Goal: Ask a question: Seek information or help from site administrators or community

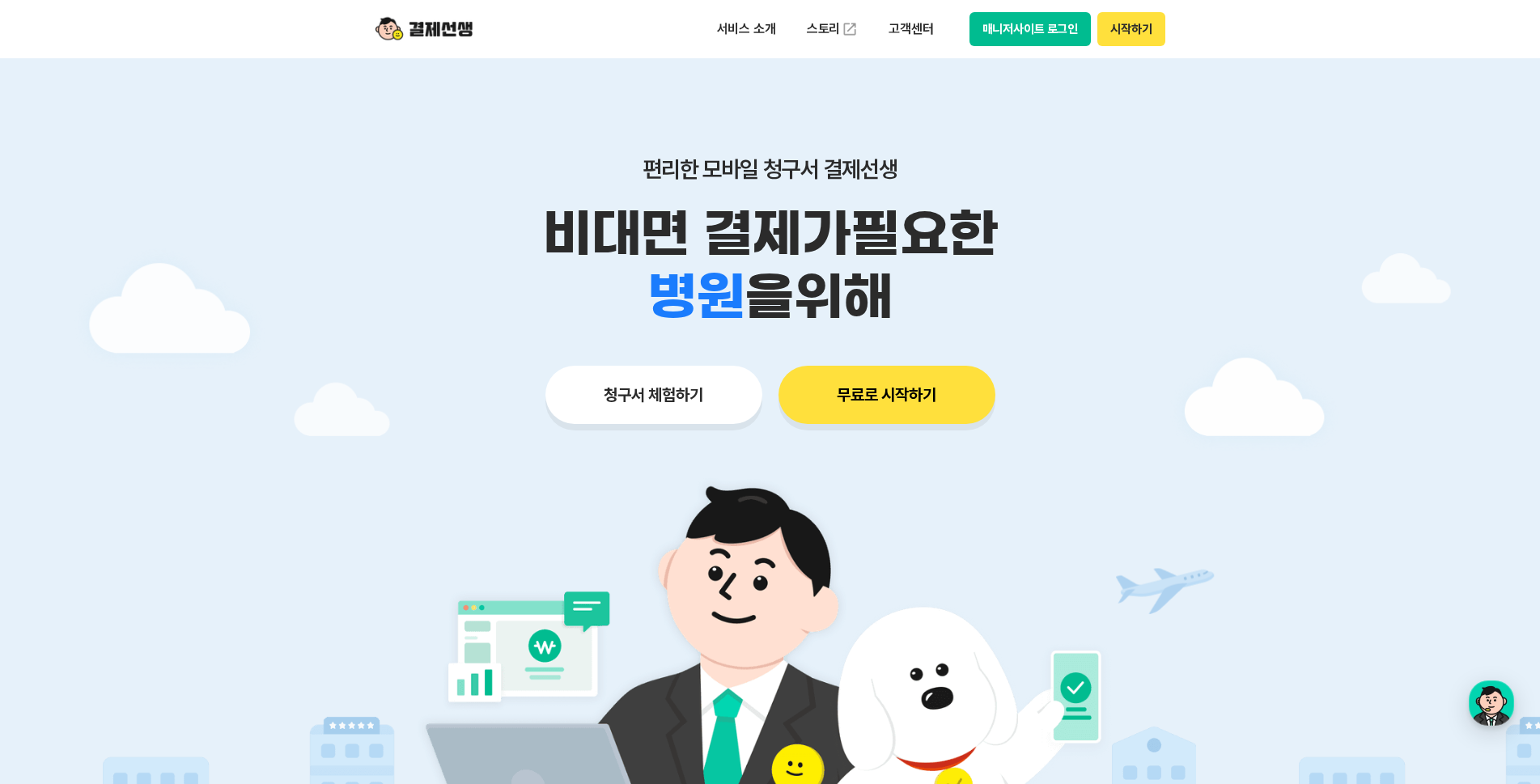
click at [1012, 34] on button "매니저사이트 로그인" at bounding box center [1030, 28] width 123 height 34
click at [1057, 44] on button "매니저사이트 로그인" at bounding box center [1030, 28] width 123 height 34
click at [1032, 26] on button "매니저사이트 로그인" at bounding box center [1030, 28] width 123 height 34
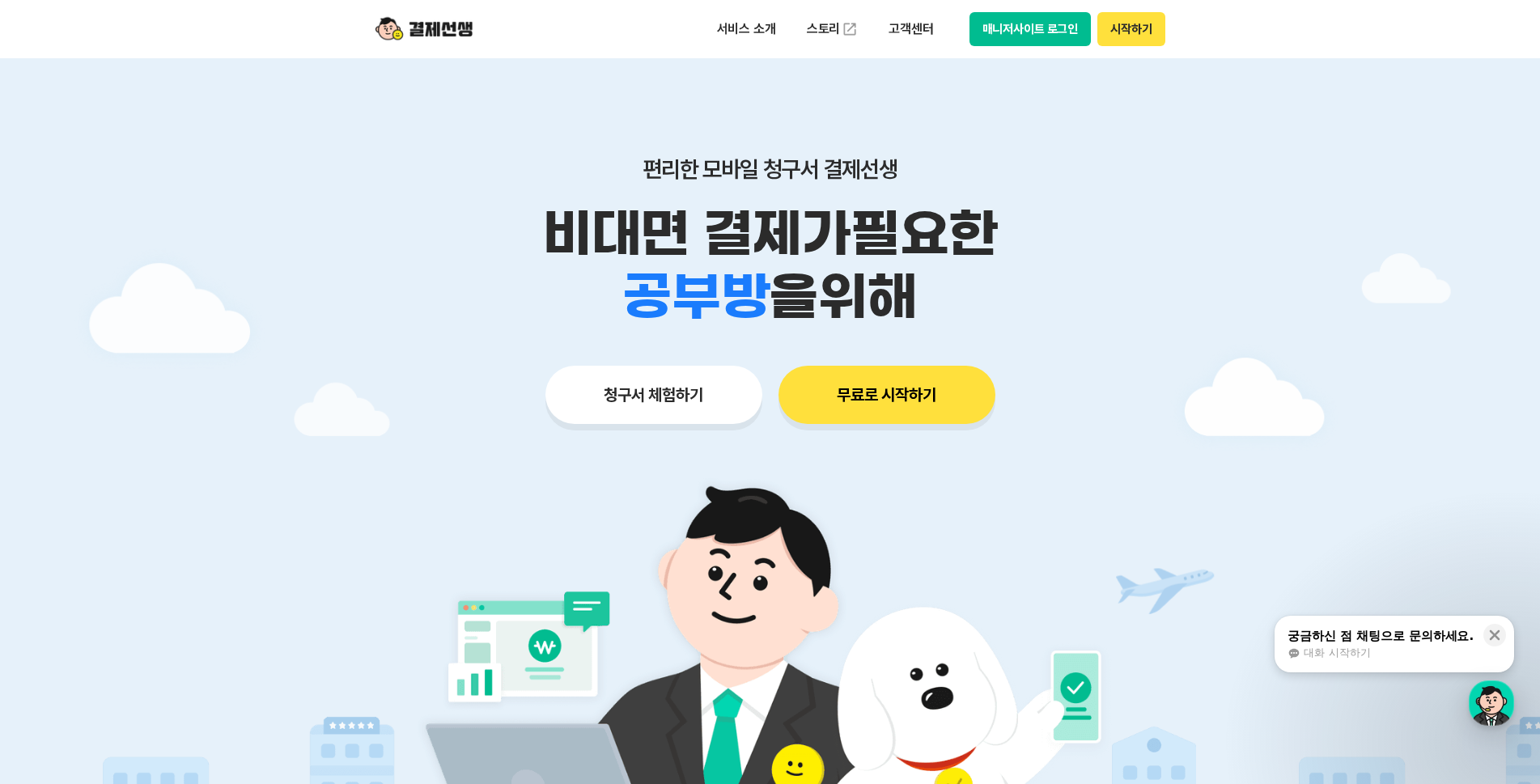
click at [1010, 26] on button "매니저사이트 로그인" at bounding box center [1030, 28] width 123 height 34
click at [1498, 634] on icon at bounding box center [1494, 635] width 17 height 17
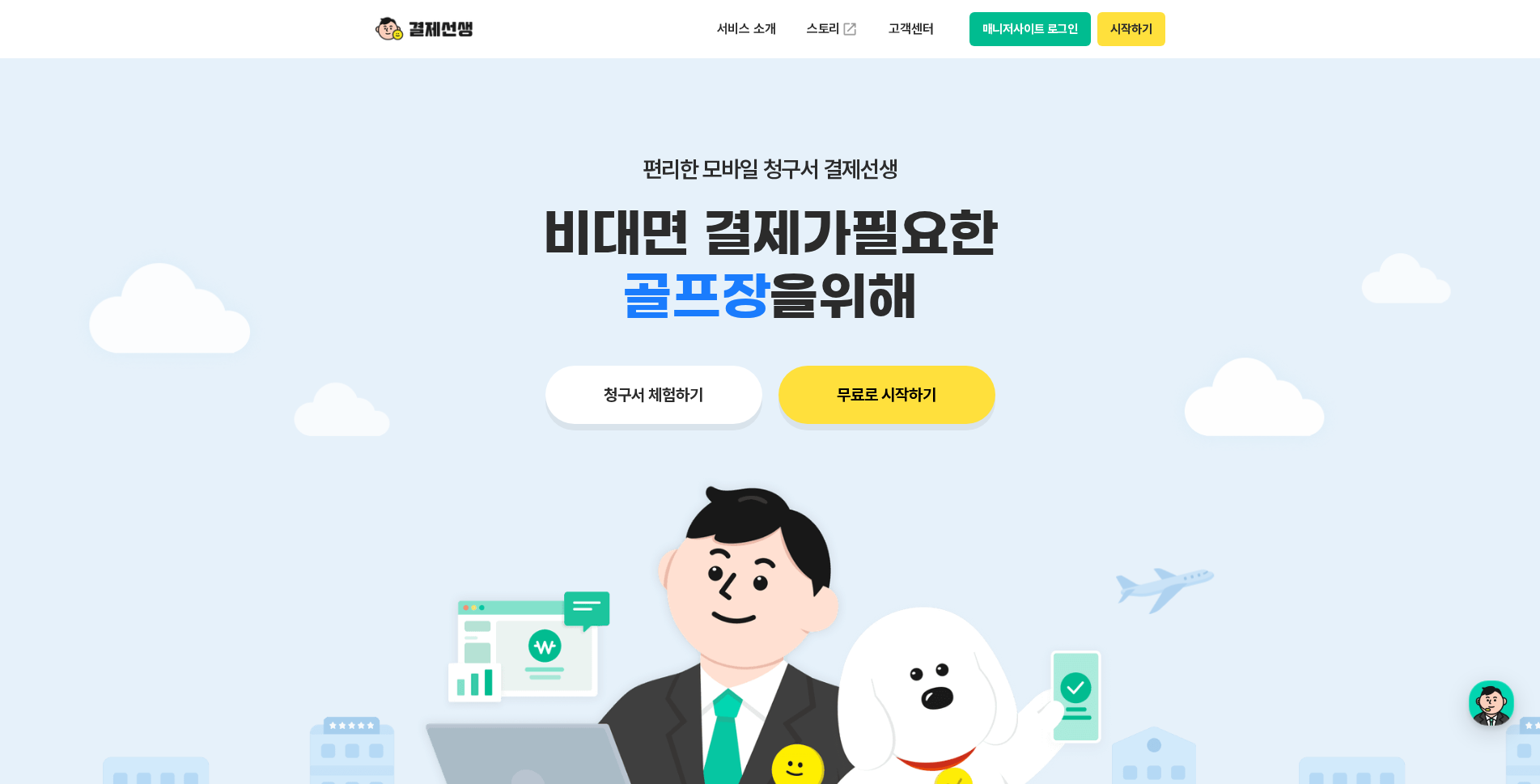
click at [1029, 32] on button "매니저사이트 로그인" at bounding box center [1030, 28] width 123 height 34
click at [1498, 715] on div "button" at bounding box center [1491, 703] width 46 height 46
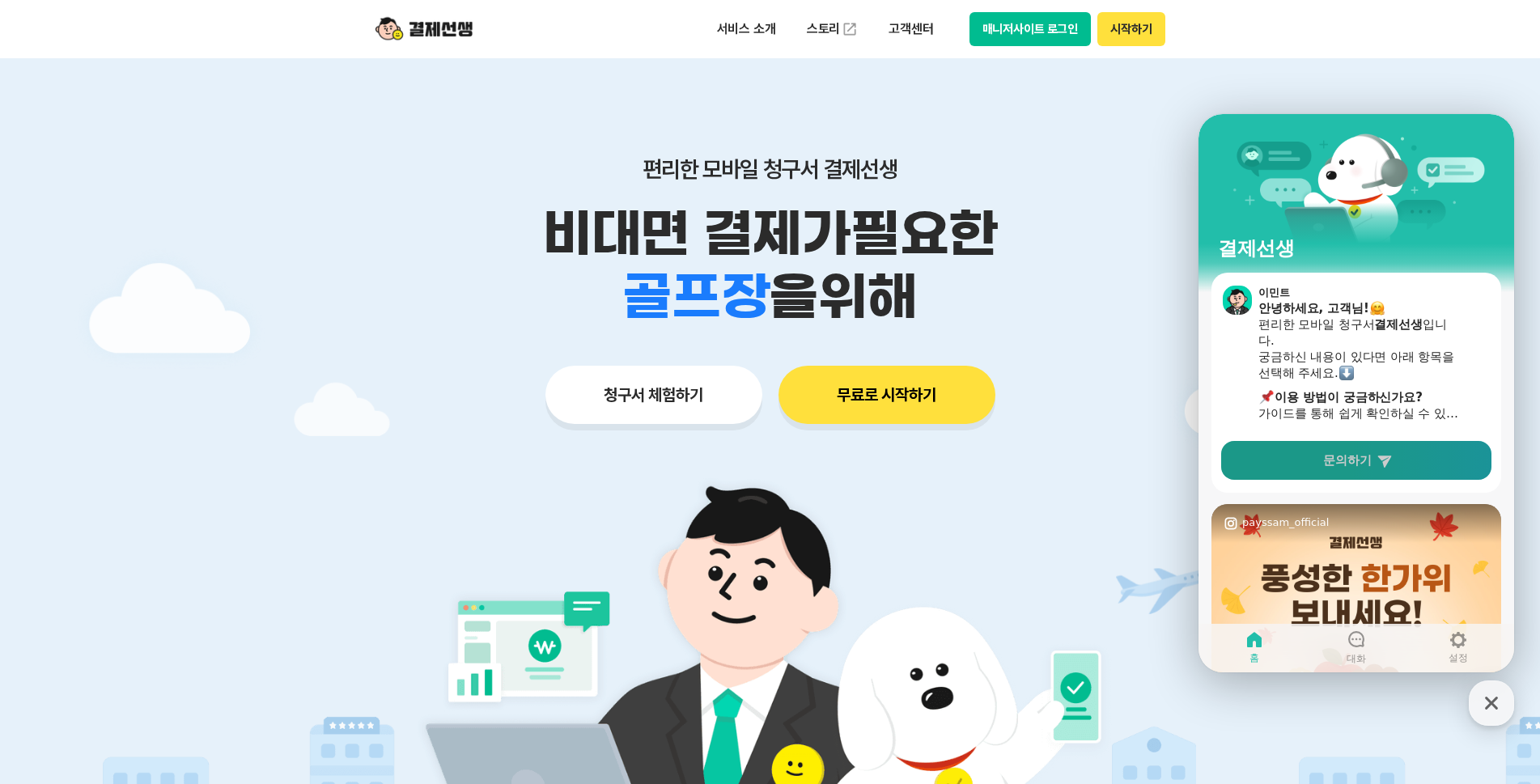
click at [1328, 463] on span "문의하기" at bounding box center [1347, 460] width 49 height 17
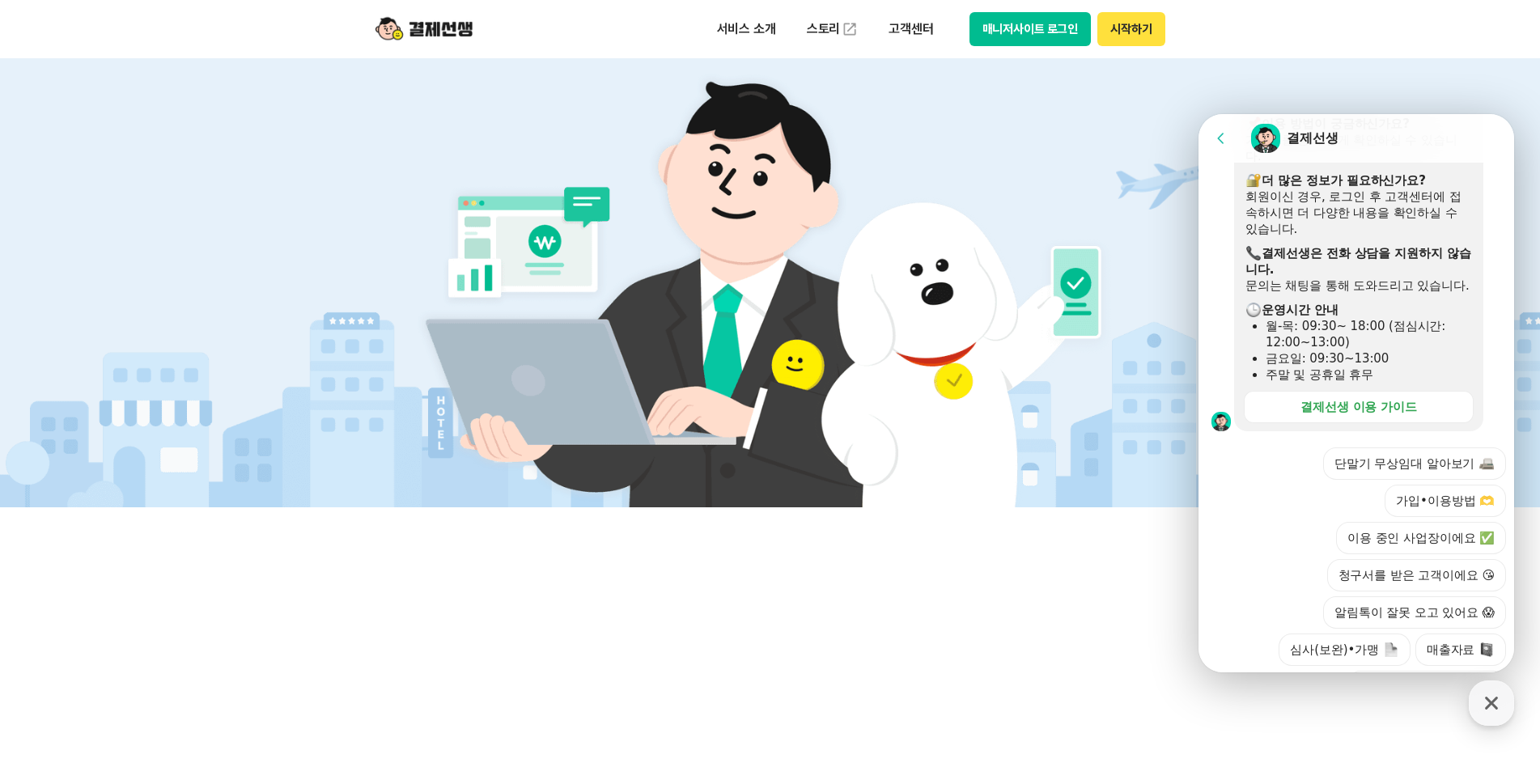
scroll to position [395, 0]
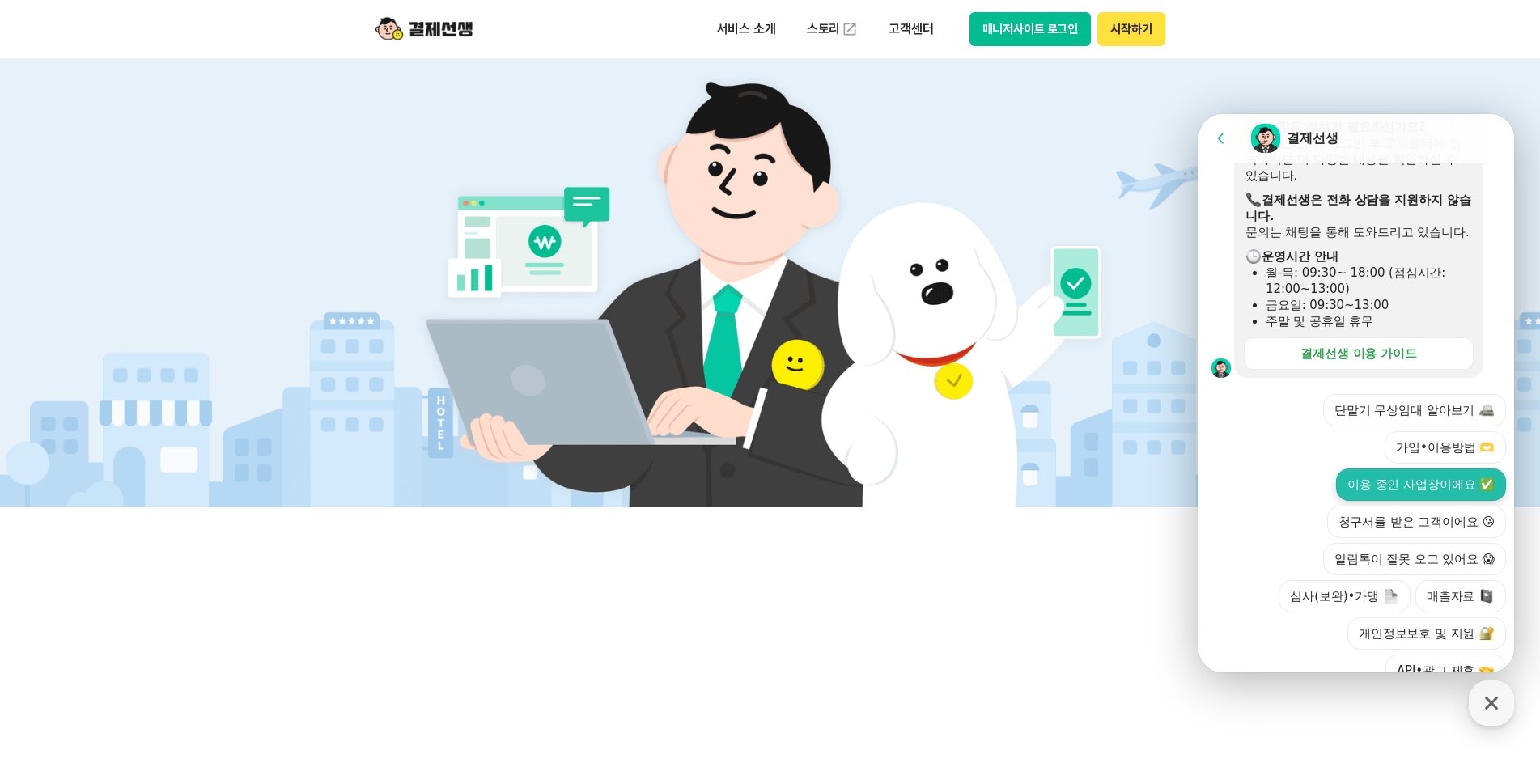
click at [1416, 495] on button "이용 중인 사업장이에요 ✅" at bounding box center [1420, 484] width 170 height 32
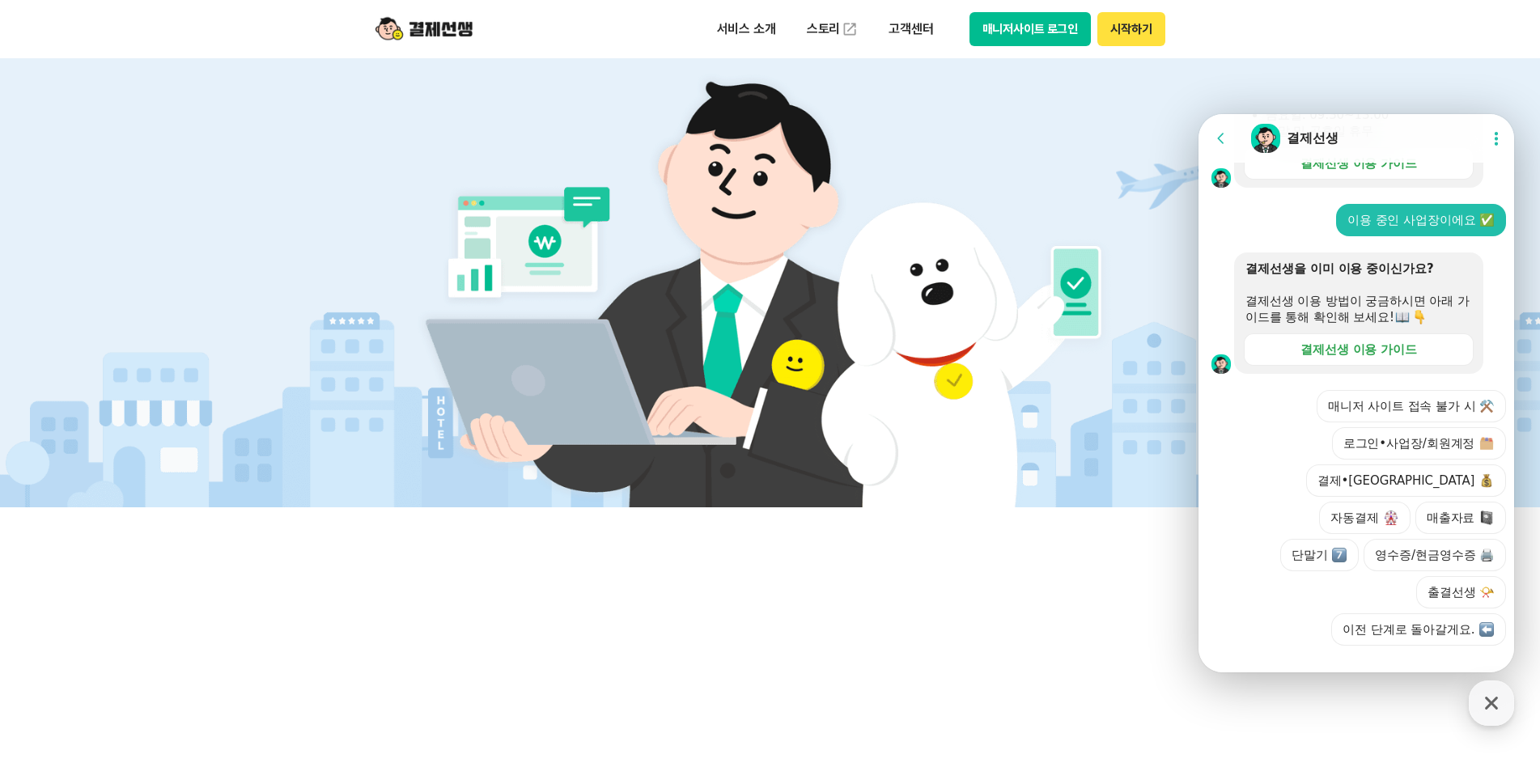
scroll to position [588, 0]
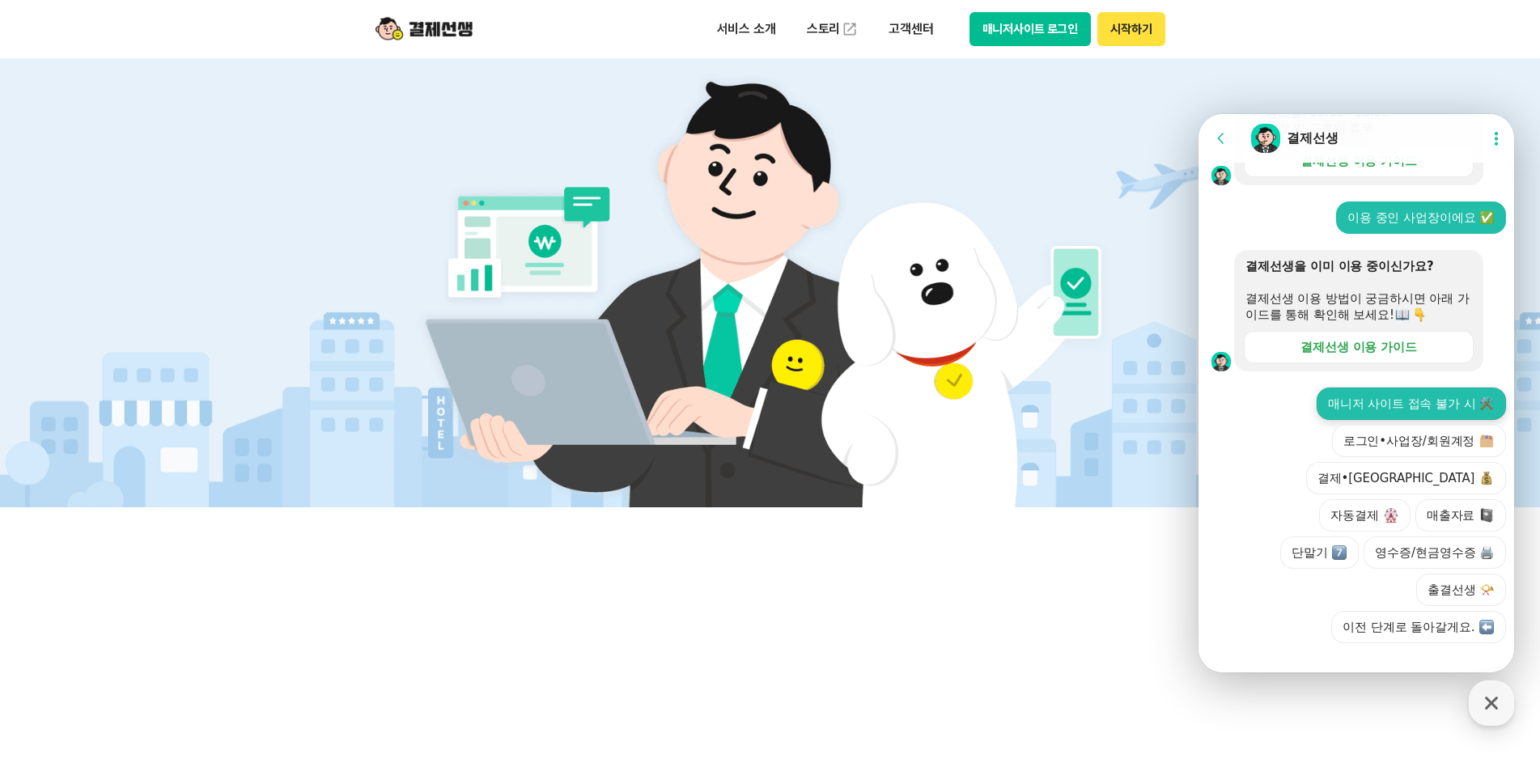
click at [1402, 420] on button "매니저 사이트 접속 불가 시 ⚒️" at bounding box center [1411, 403] width 190 height 32
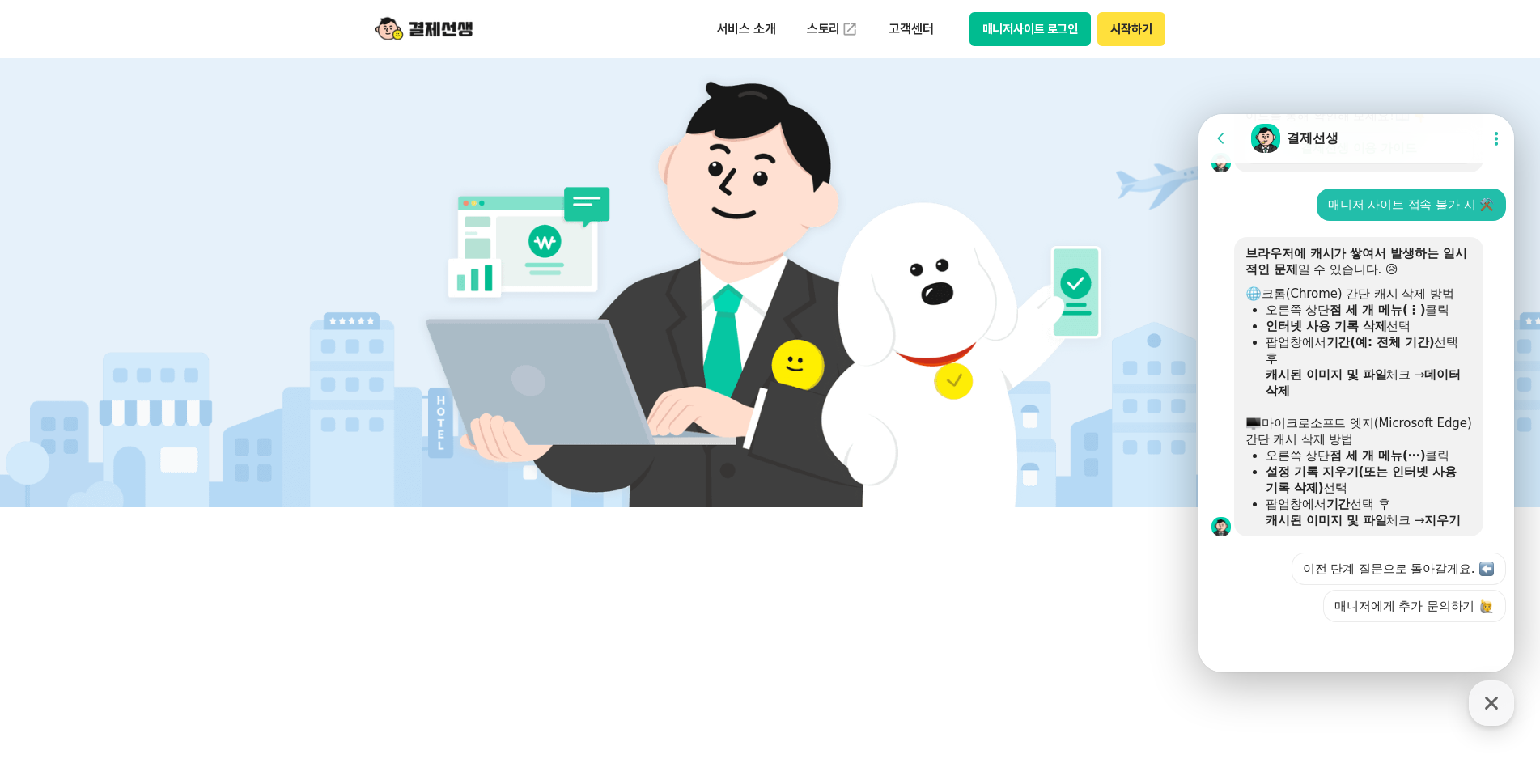
scroll to position [819, 0]
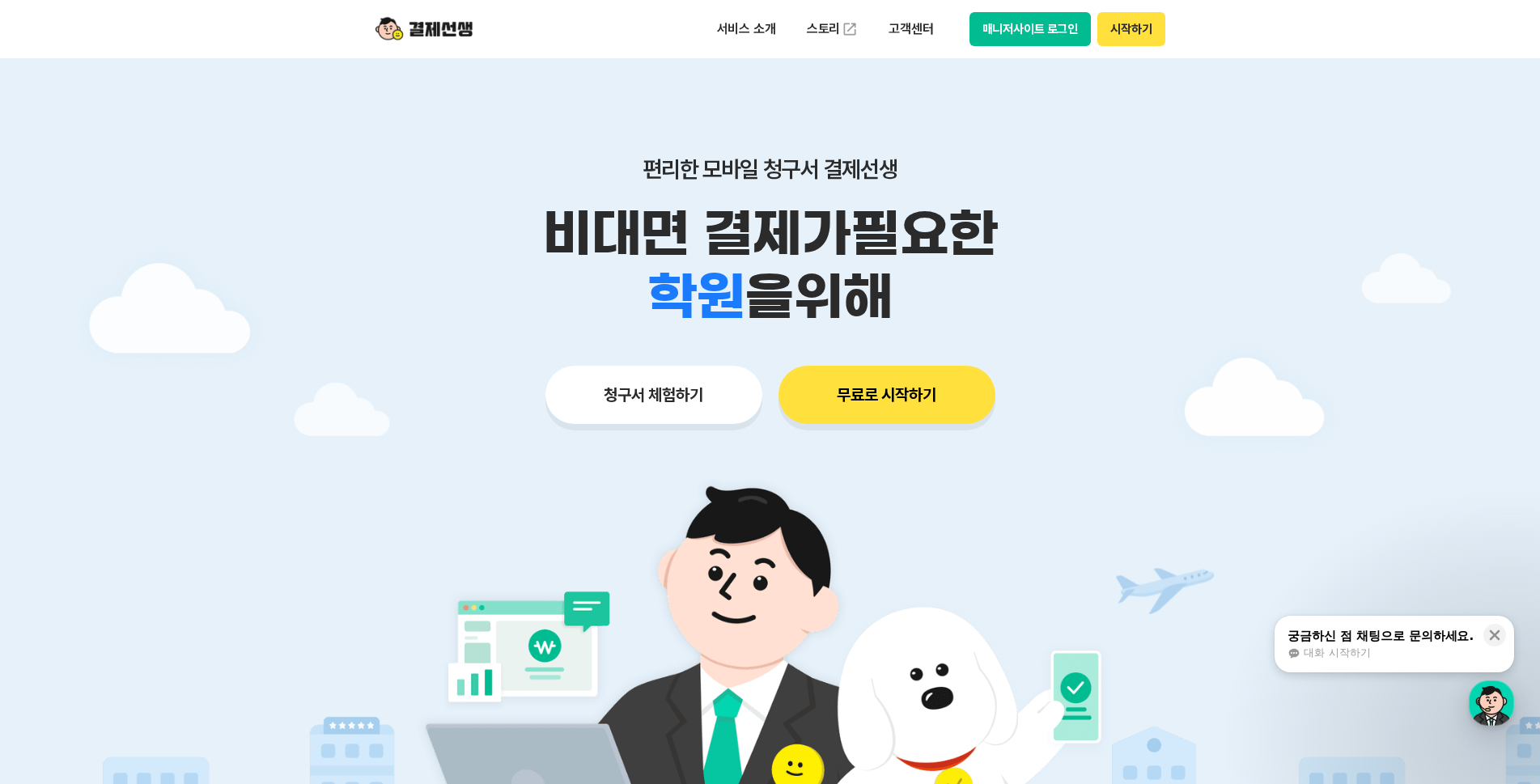
click at [1032, 29] on button "매니저사이트 로그인" at bounding box center [1030, 28] width 123 height 34
click at [1488, 699] on div "button" at bounding box center [1491, 703] width 46 height 46
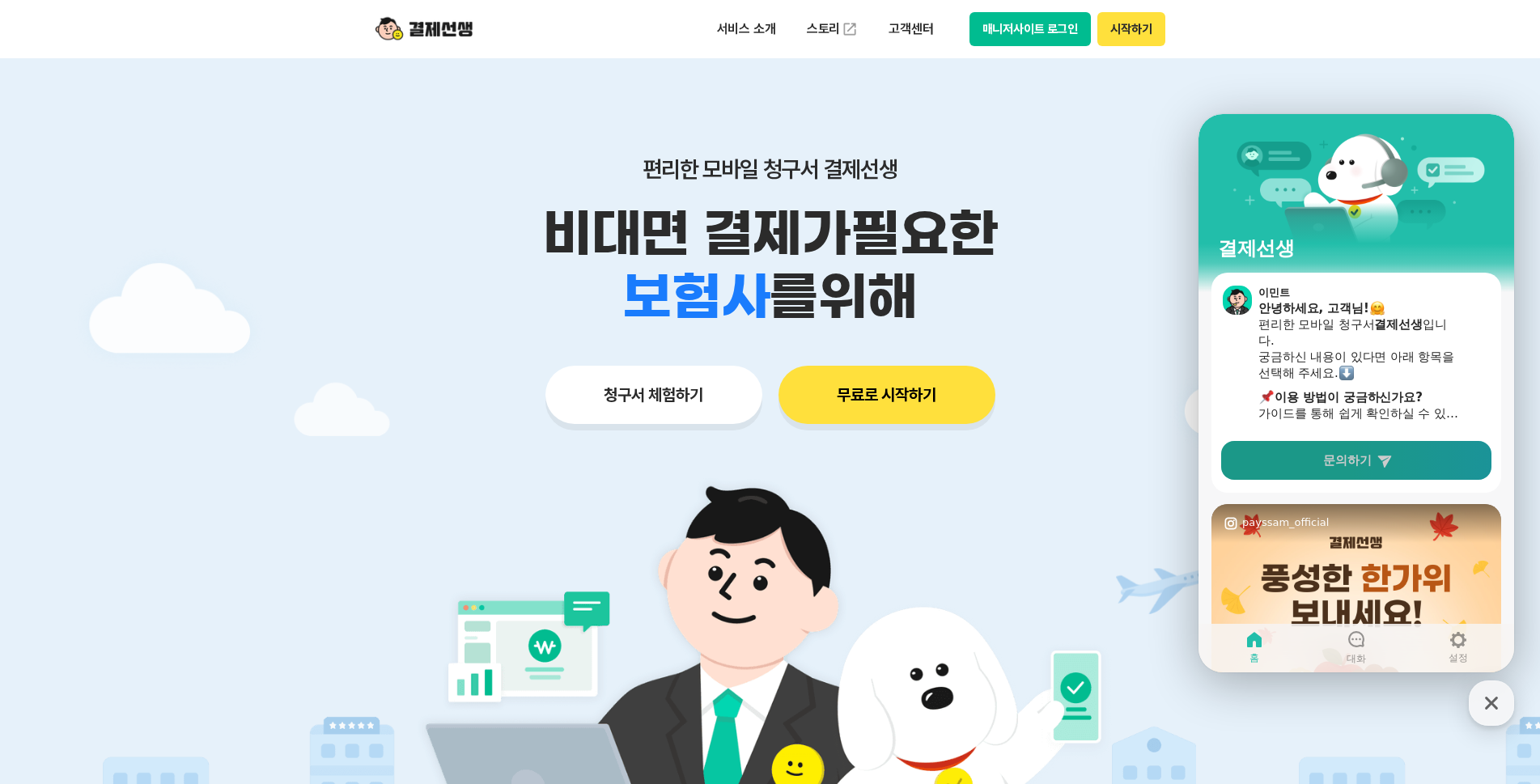
click at [1337, 464] on span "문의하기" at bounding box center [1347, 460] width 49 height 17
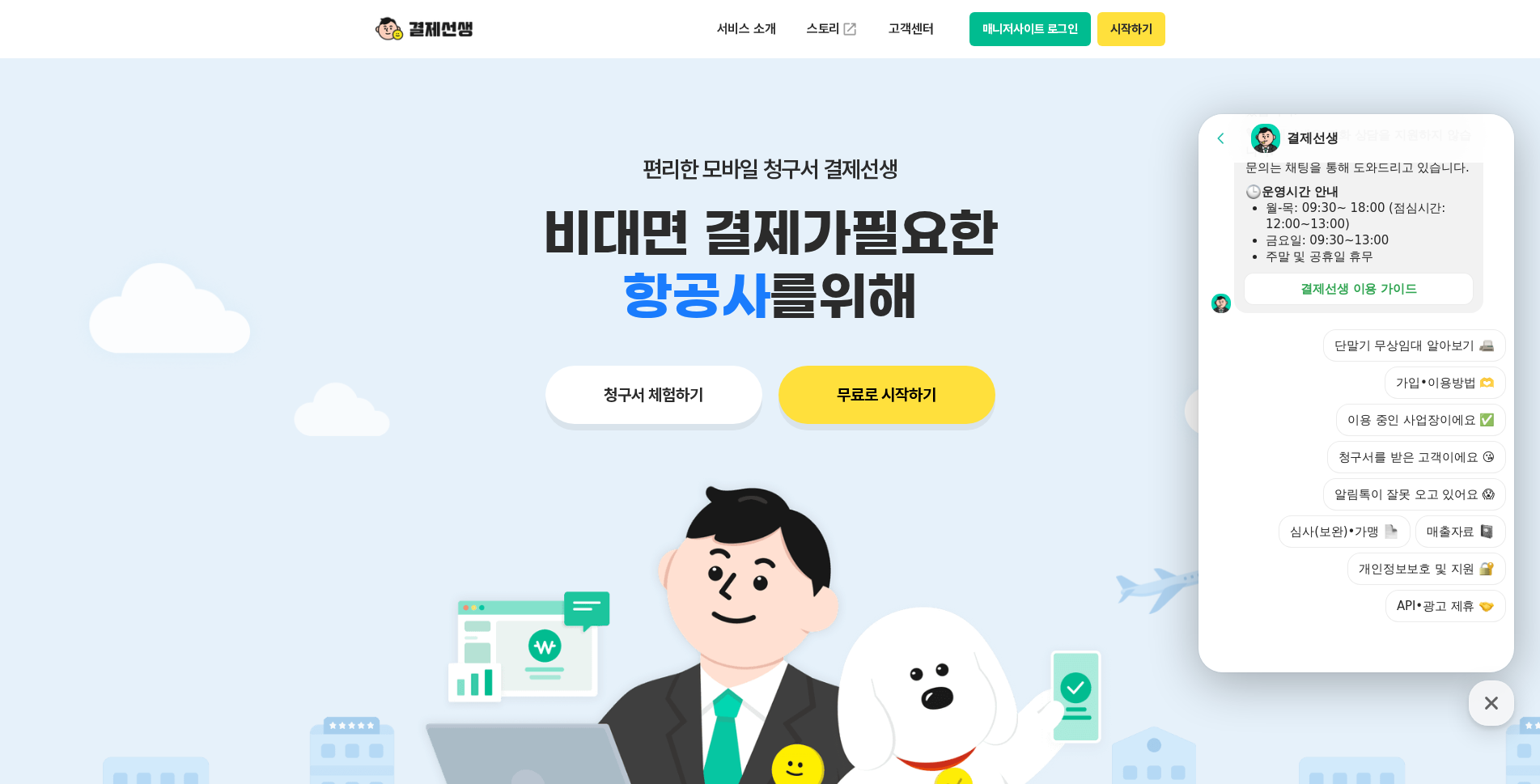
scroll to position [476, 0]
click at [1380, 423] on button "이용 중인 사업장이에요 ✅" at bounding box center [1420, 419] width 170 height 32
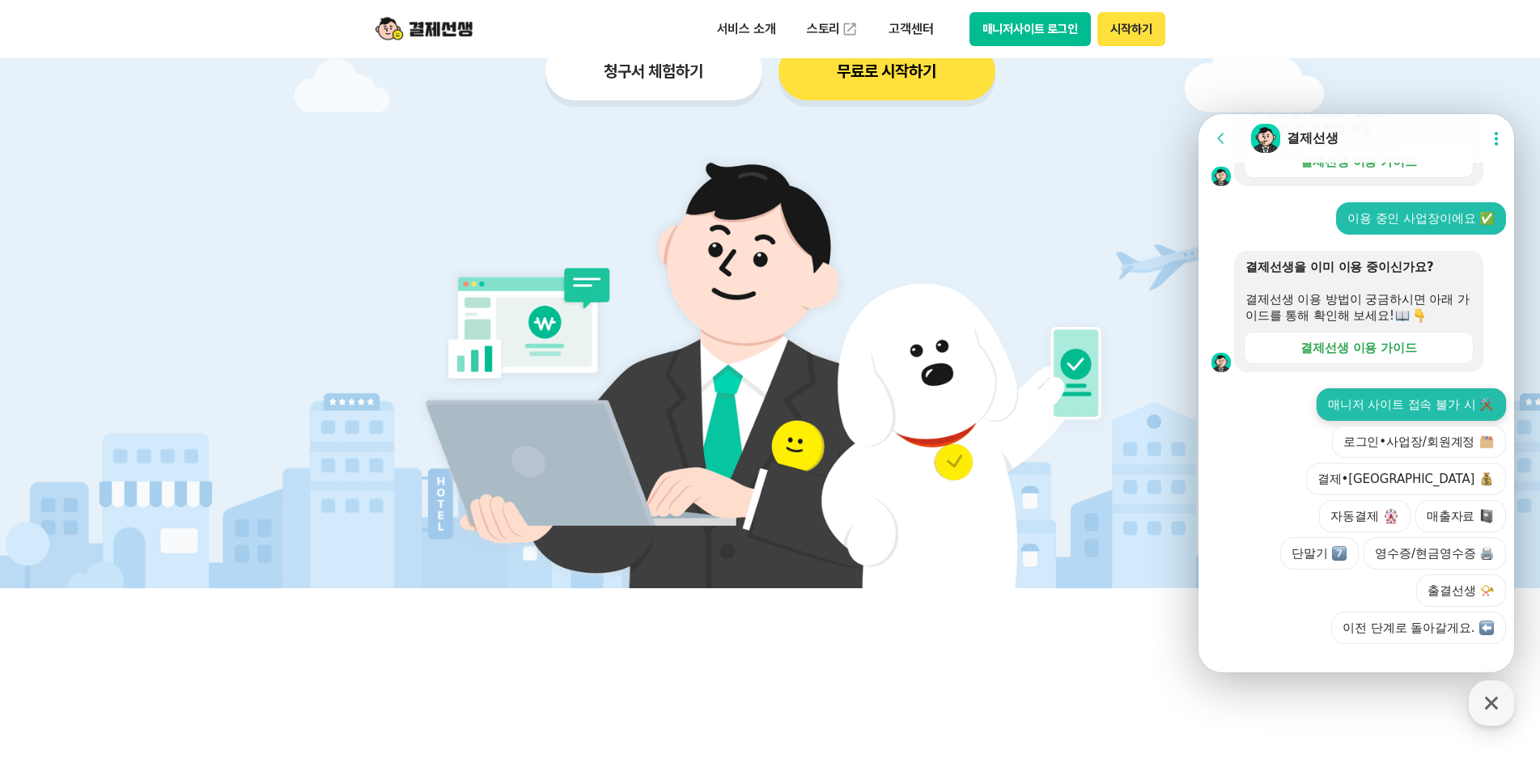
scroll to position [588, 0]
click at [1426, 420] on button "매니저 사이트 접속 불가 시 ⚒️" at bounding box center [1411, 403] width 190 height 32
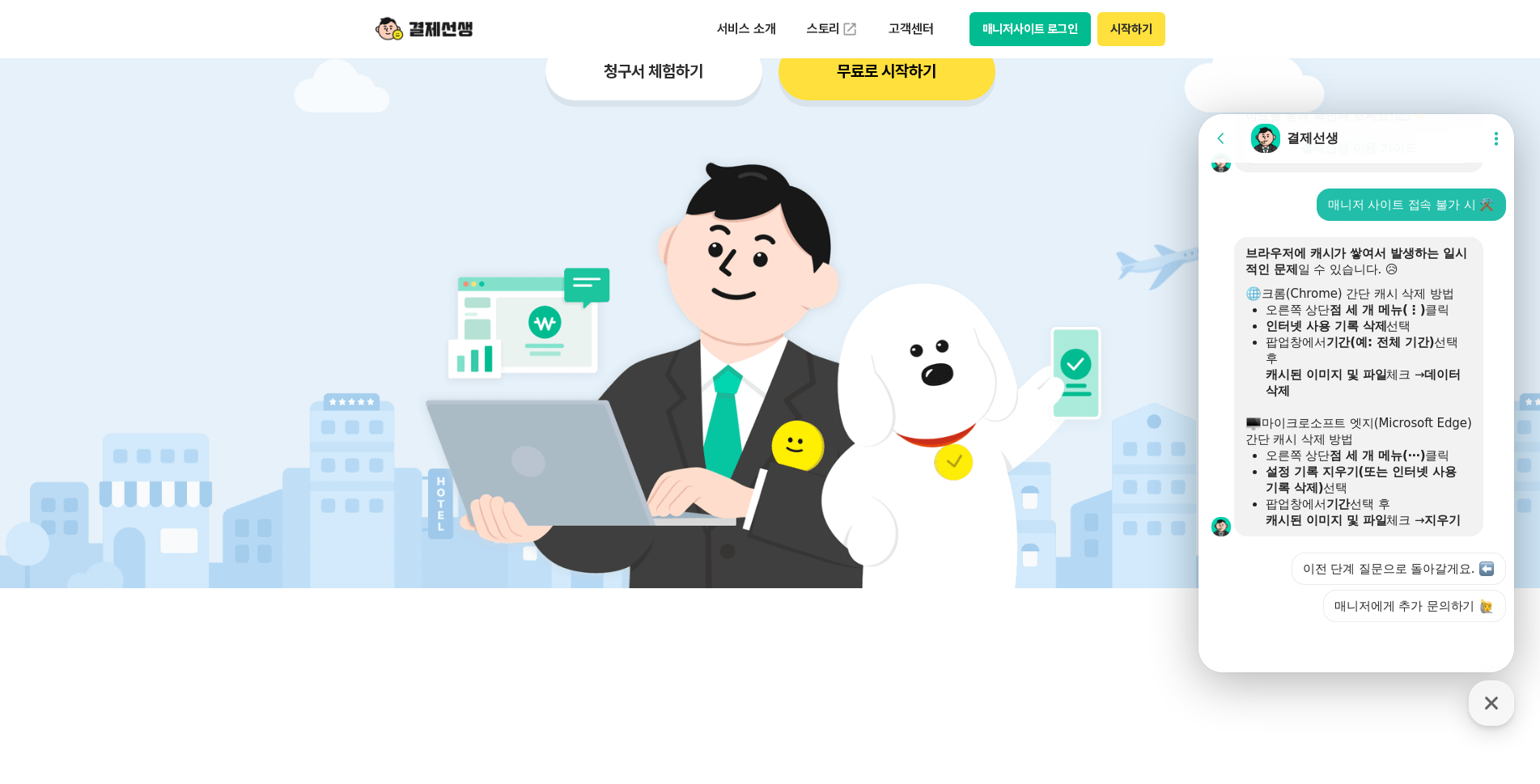
scroll to position [819, 0]
click at [1133, 23] on button "시작하기" at bounding box center [1130, 28] width 67 height 34
